Goal: Transaction & Acquisition: Purchase product/service

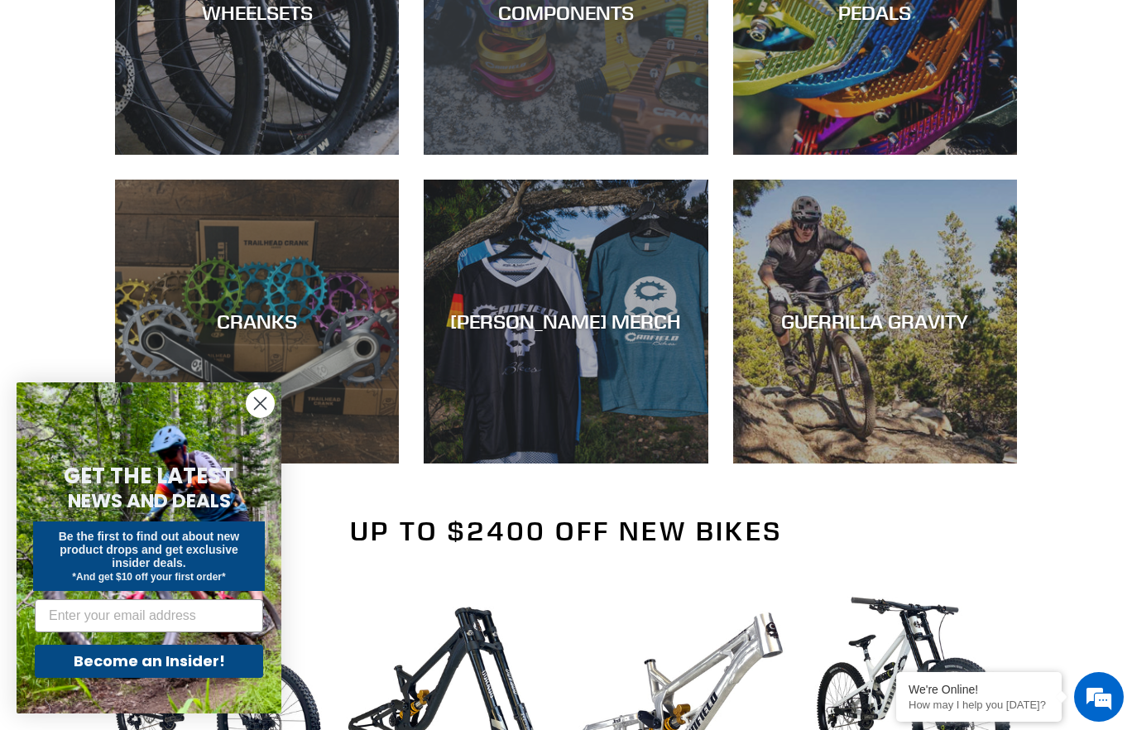
scroll to position [711, 0]
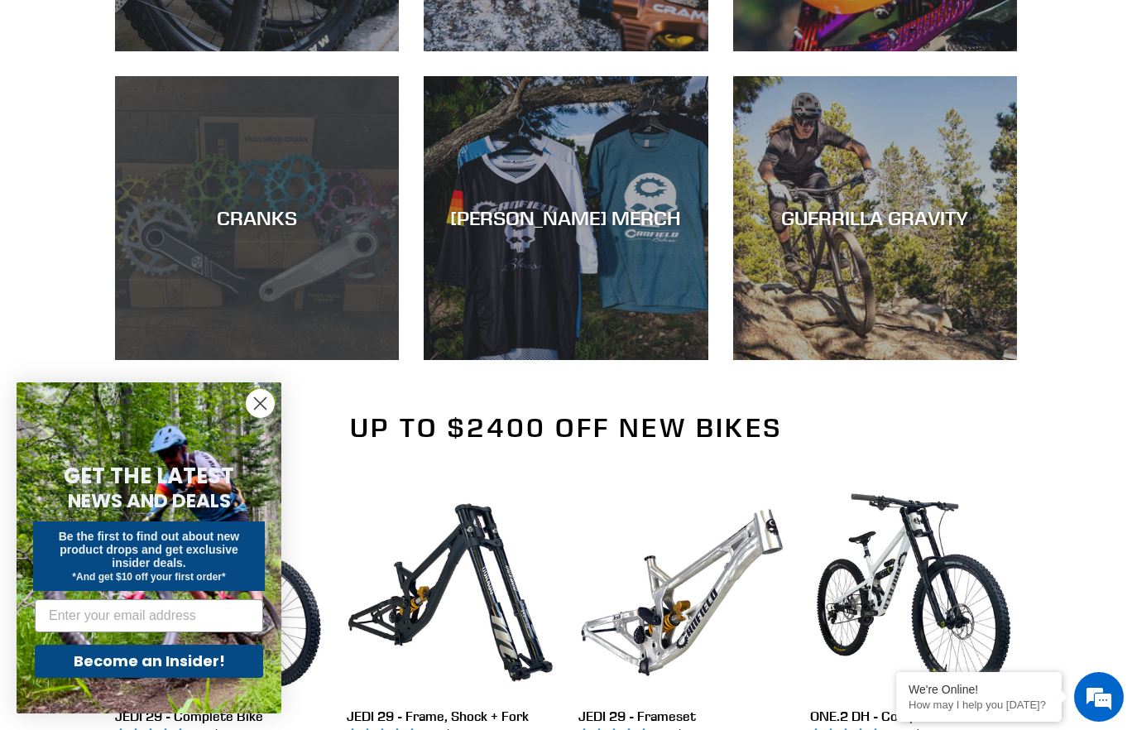
click at [295, 360] on div "CRANKS" at bounding box center [257, 360] width 284 height 0
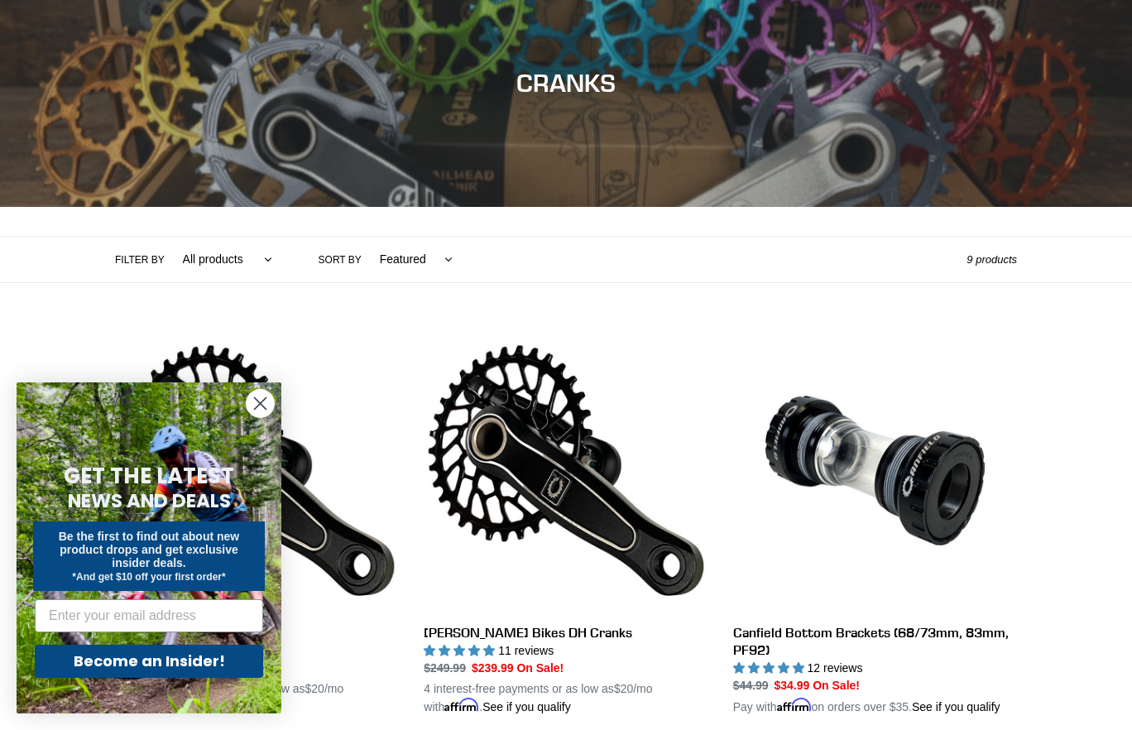
scroll to position [390, 0]
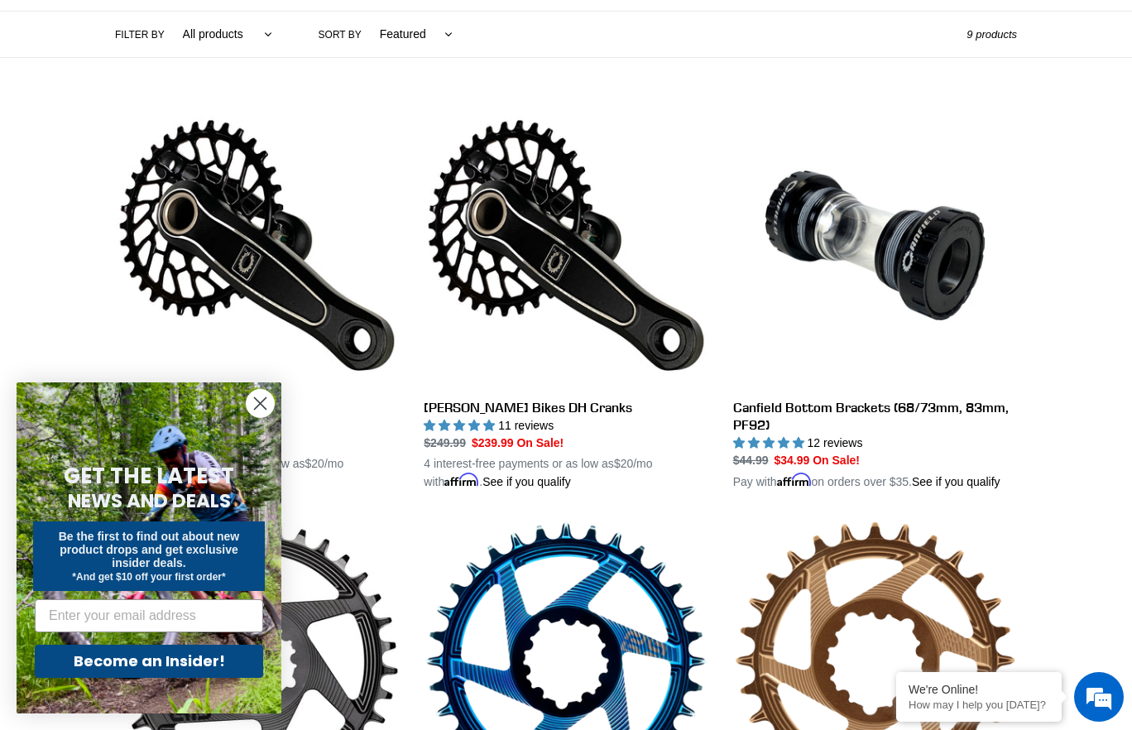
click at [266, 403] on circle "Close dialog" at bounding box center [260, 403] width 27 height 27
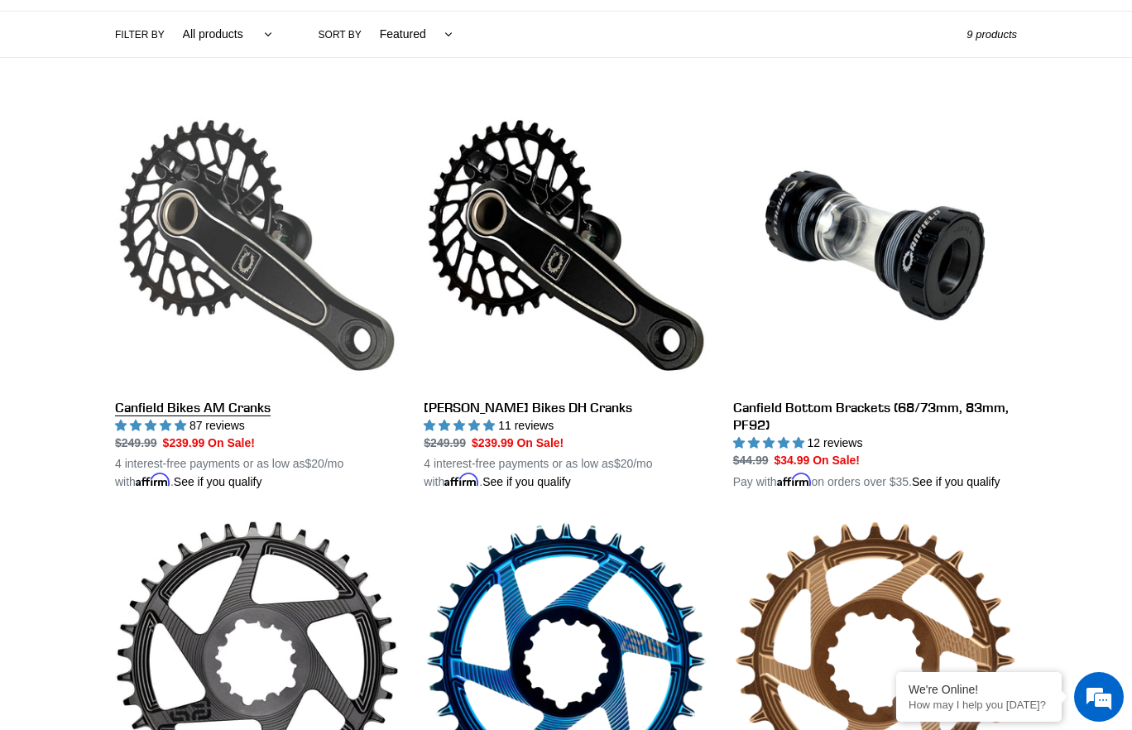
click at [268, 269] on link "Canfield Bikes AM Cranks" at bounding box center [257, 296] width 284 height 387
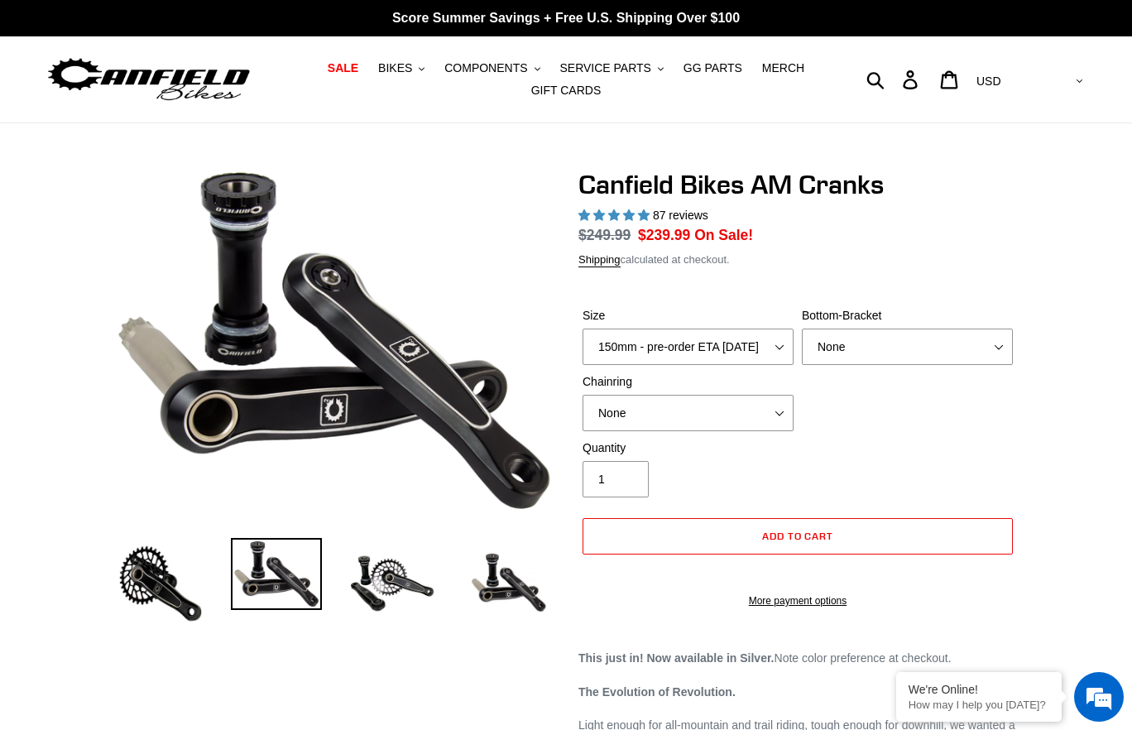
select select "highest-rating"
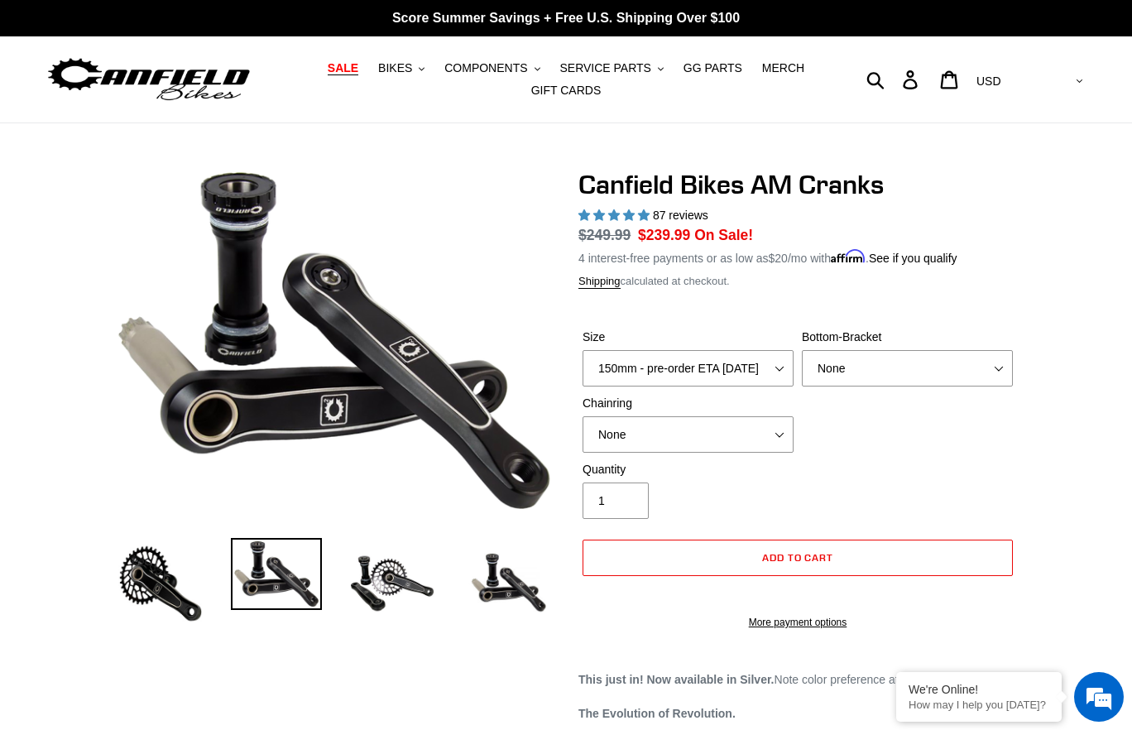
click at [332, 72] on link "SALE" at bounding box center [342, 68] width 47 height 22
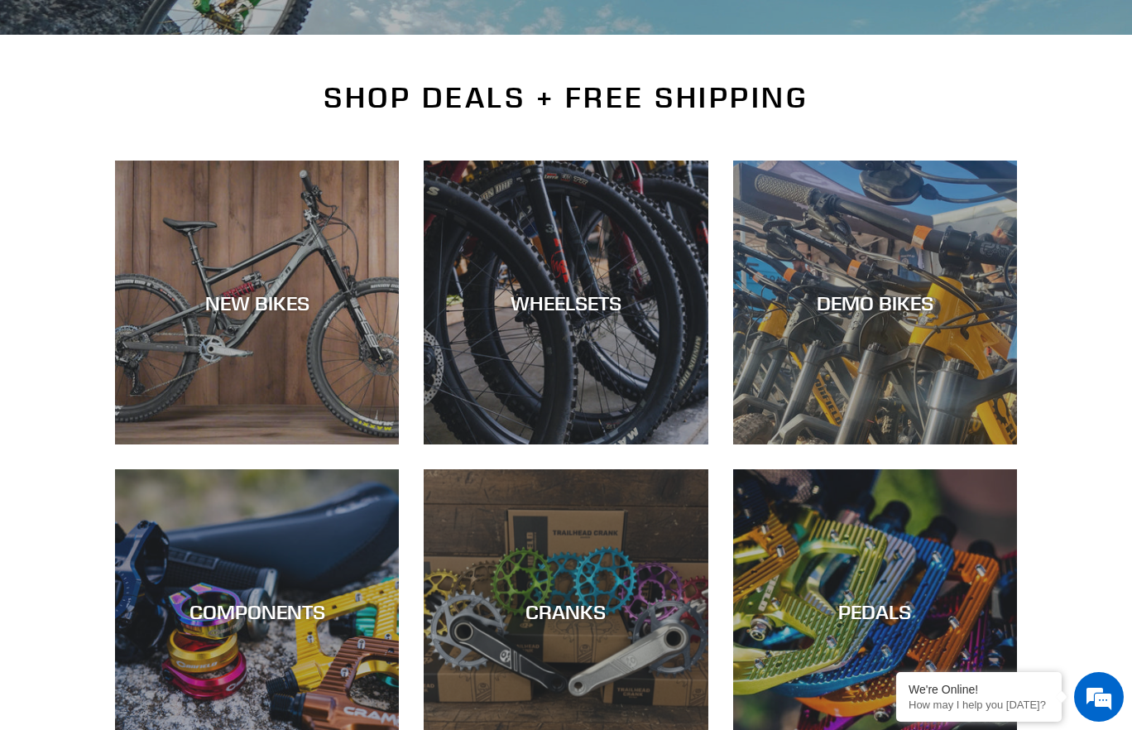
scroll to position [633, 0]
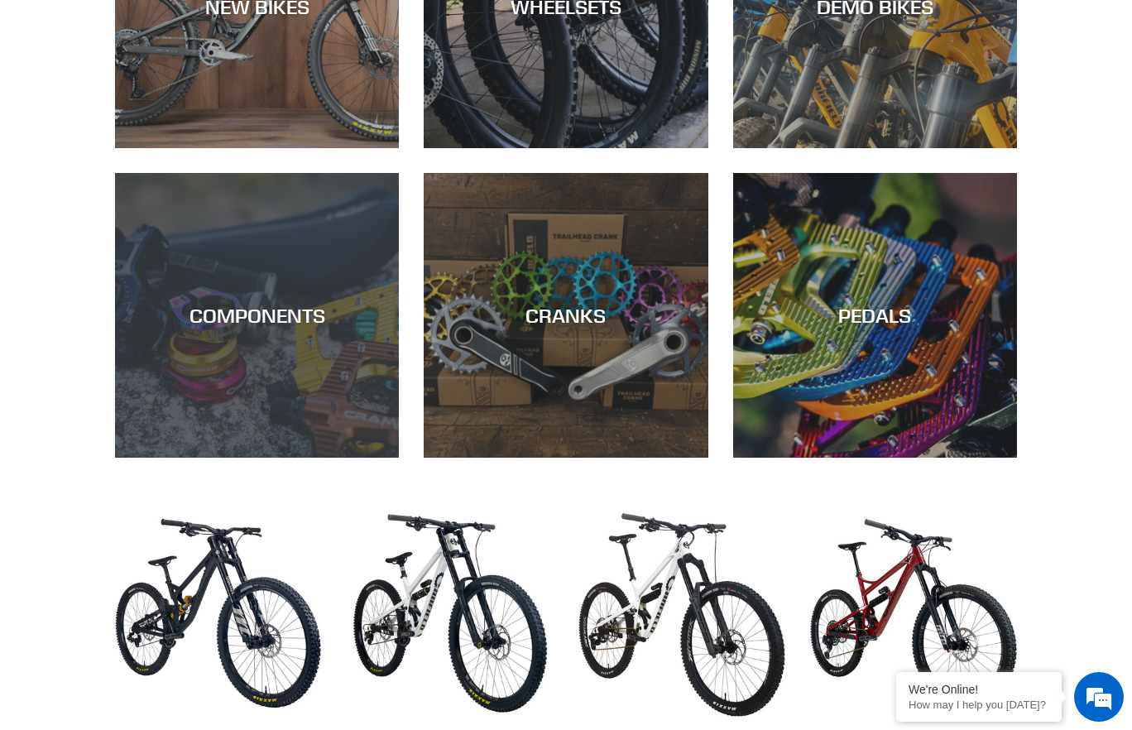
click at [276, 458] on div "COMPONENTS" at bounding box center [257, 458] width 284 height 0
